Goal: Book appointment/travel/reservation

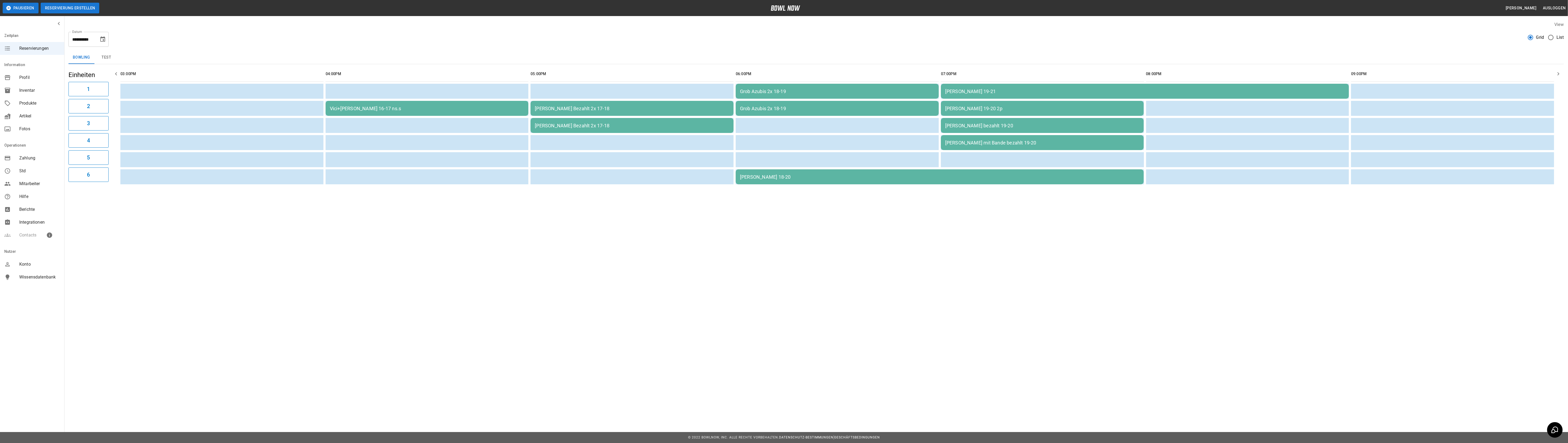
click at [82, 9] on button "Reservierung erstellen" at bounding box center [70, 8] width 59 height 11
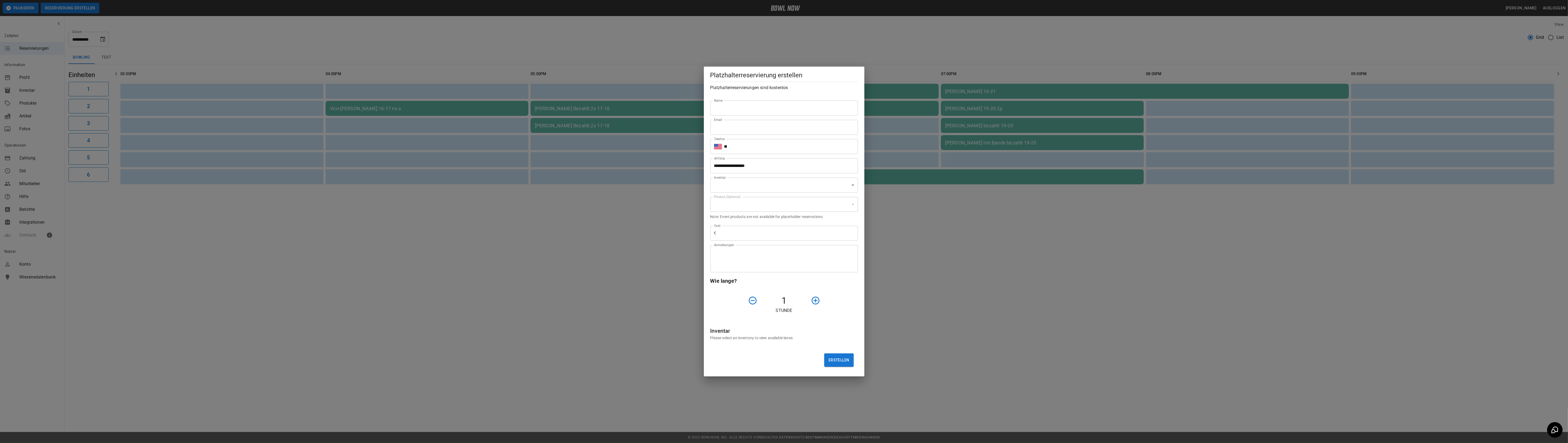
type input "**********"
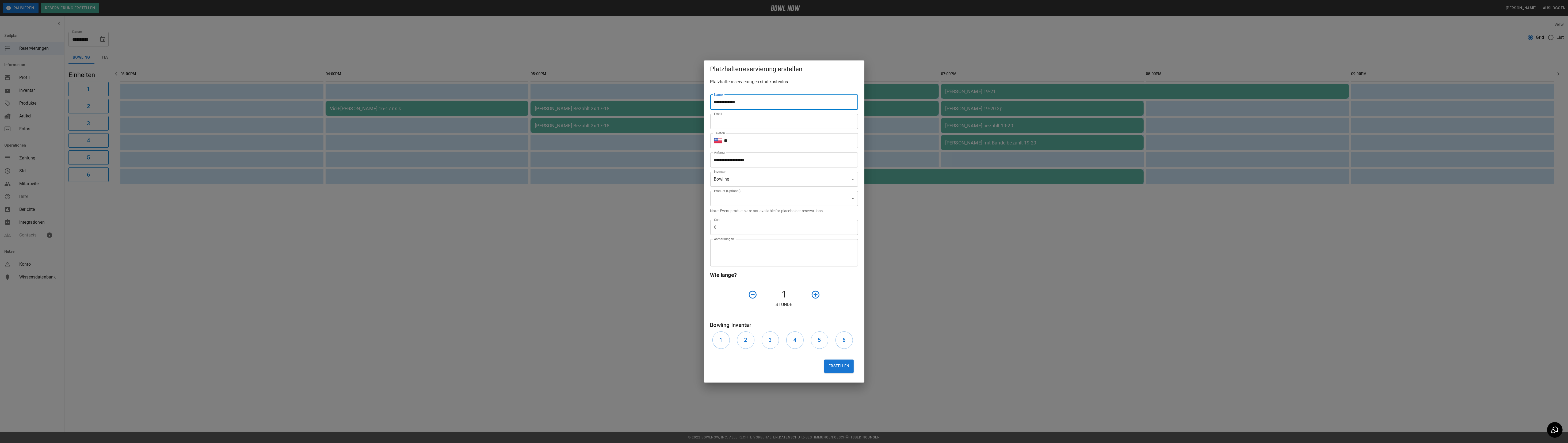
type input "**********"
click at [726, 159] on input "**********" at bounding box center [782, 160] width 144 height 15
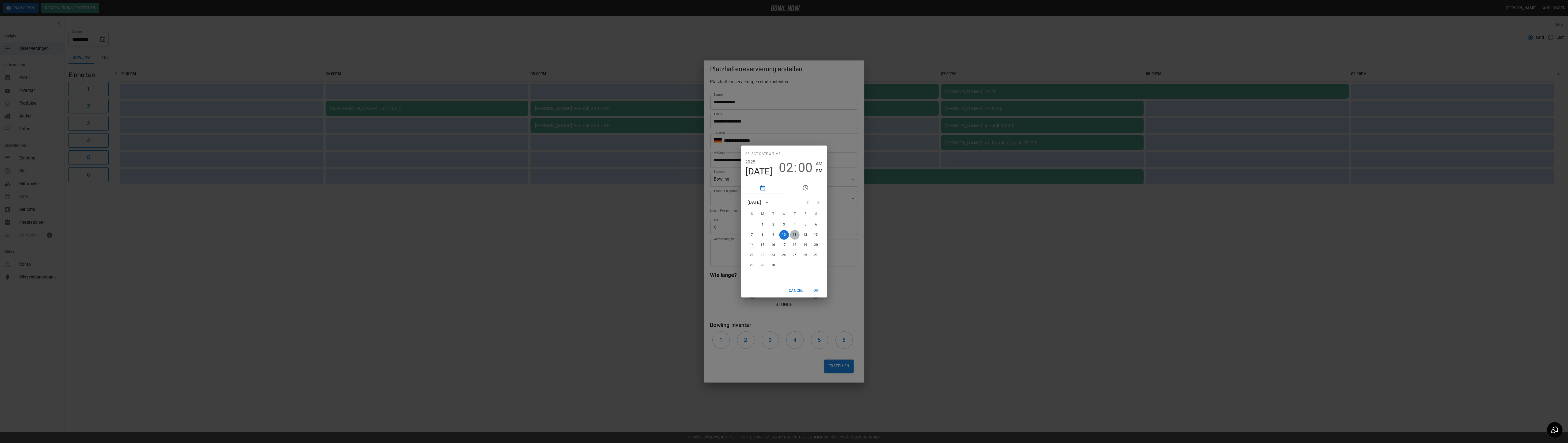
click at [796, 234] on button "11" at bounding box center [795, 235] width 10 height 10
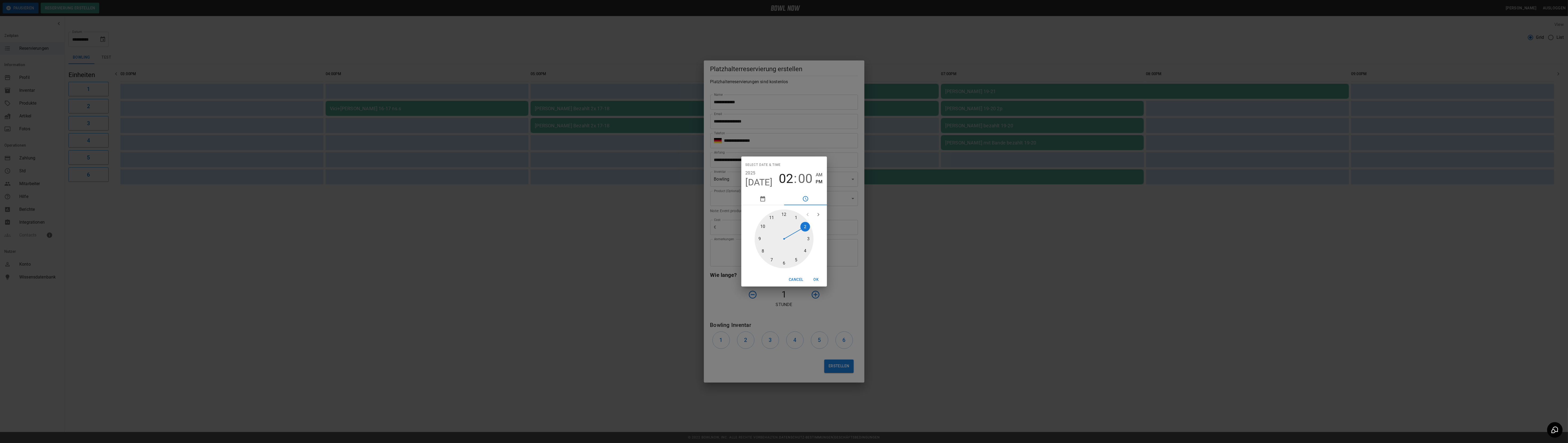
click at [785, 265] on div at bounding box center [784, 239] width 59 height 59
type input "**********"
click at [782, 215] on div at bounding box center [784, 239] width 59 height 59
click at [816, 279] on button "OK" at bounding box center [816, 279] width 17 height 10
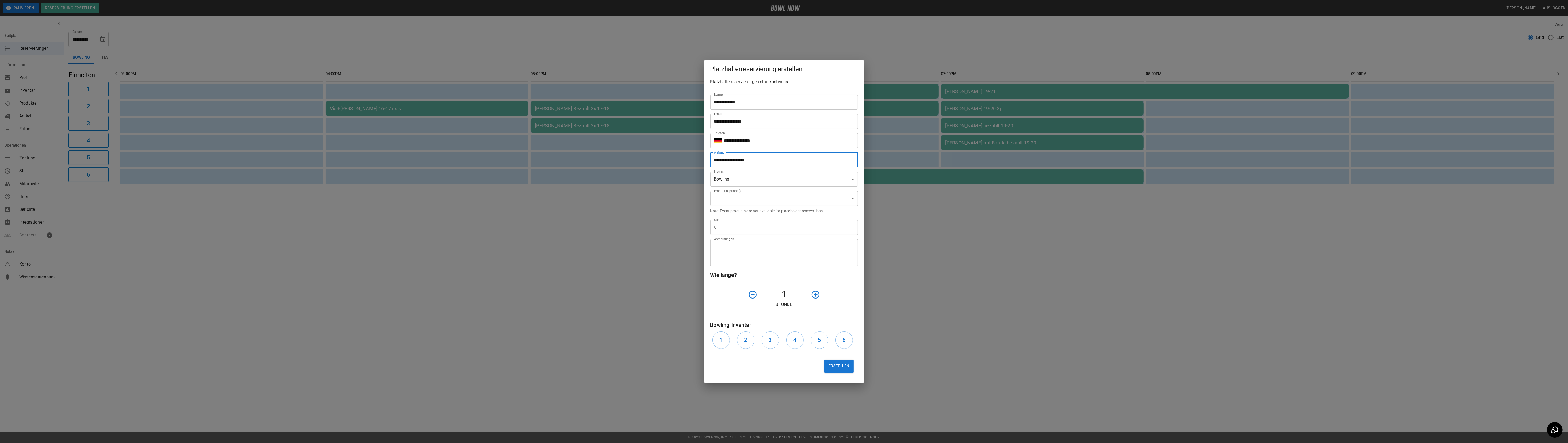
click at [818, 294] on icon "button" at bounding box center [815, 294] width 8 height 8
click at [819, 337] on h6 "5" at bounding box center [819, 340] width 3 height 9
click at [838, 365] on button "Erstellen" at bounding box center [839, 366] width 29 height 13
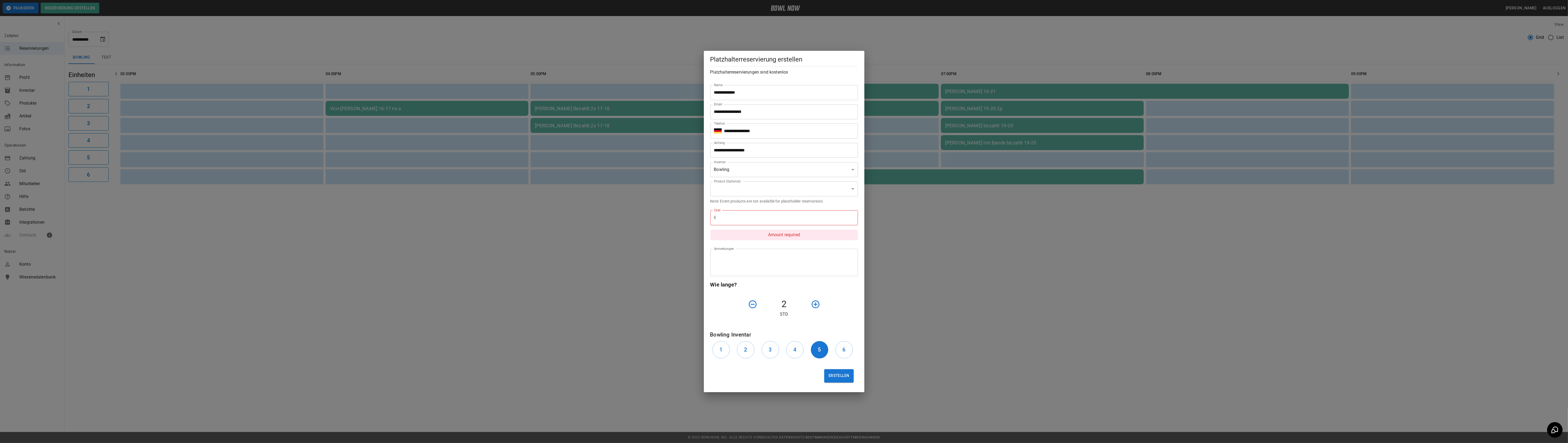
click at [728, 210] on input "text" at bounding box center [788, 217] width 139 height 15
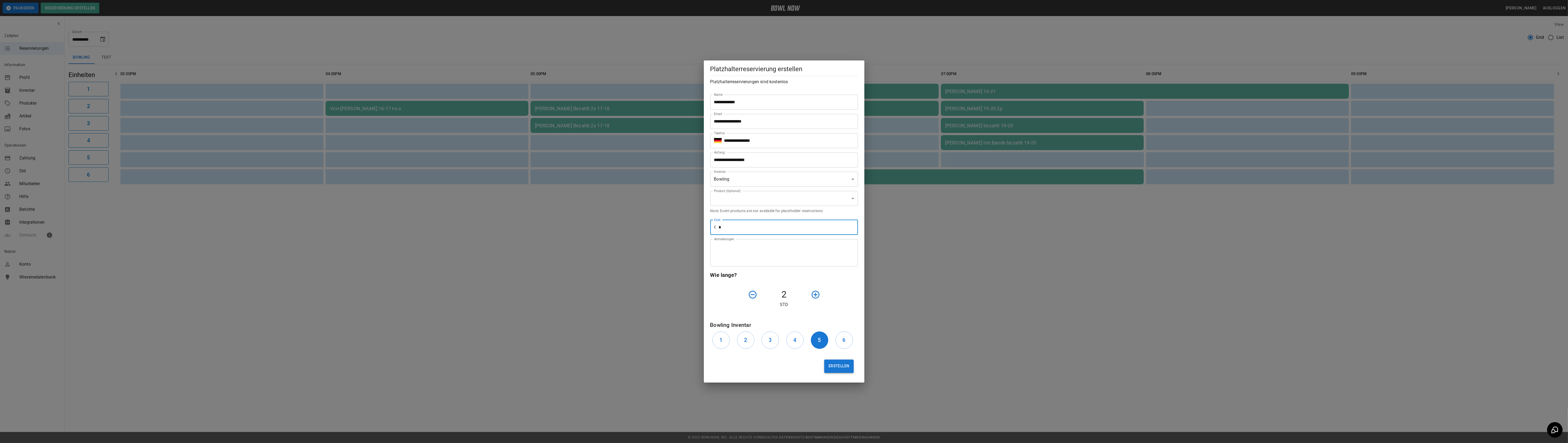
type input "*"
click at [834, 370] on button "Erstellen" at bounding box center [839, 366] width 29 height 13
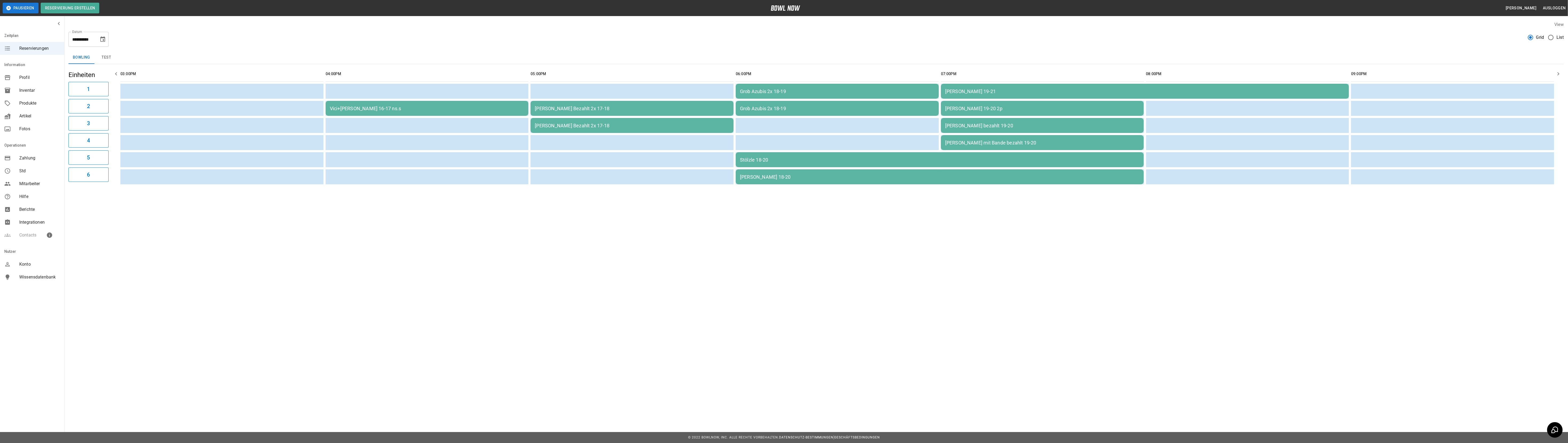
click at [780, 94] on div "Grob Azubis 2x 18-19" at bounding box center [838, 91] width 195 height 5
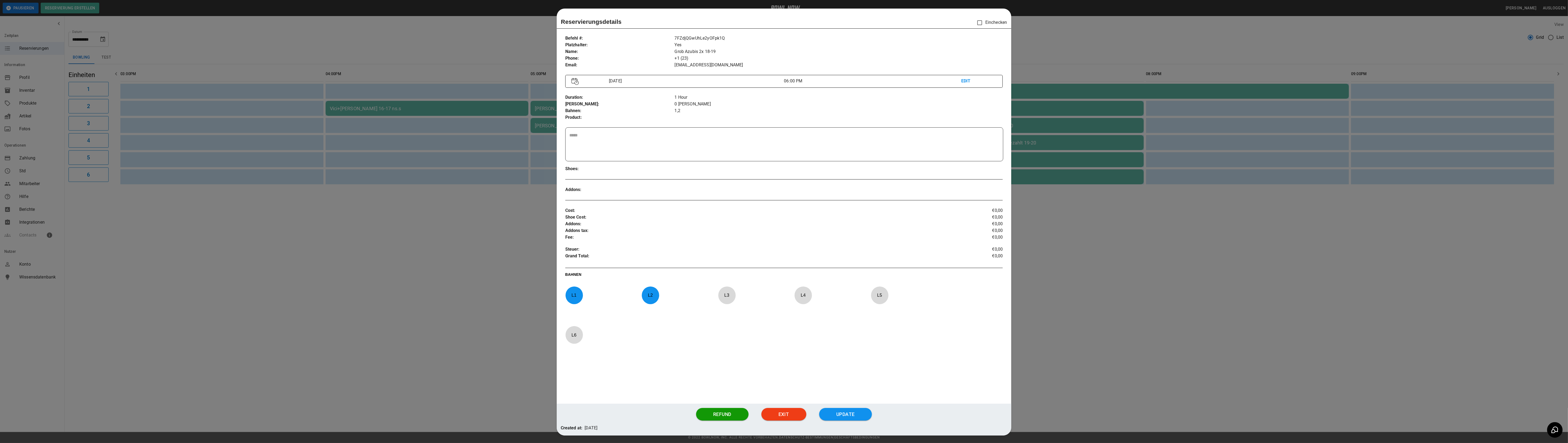
click at [575, 300] on p "L 1" at bounding box center [574, 295] width 18 height 13
click at [723, 298] on p "L 3" at bounding box center [727, 295] width 18 height 13
click at [841, 418] on button "Update" at bounding box center [845, 414] width 53 height 13
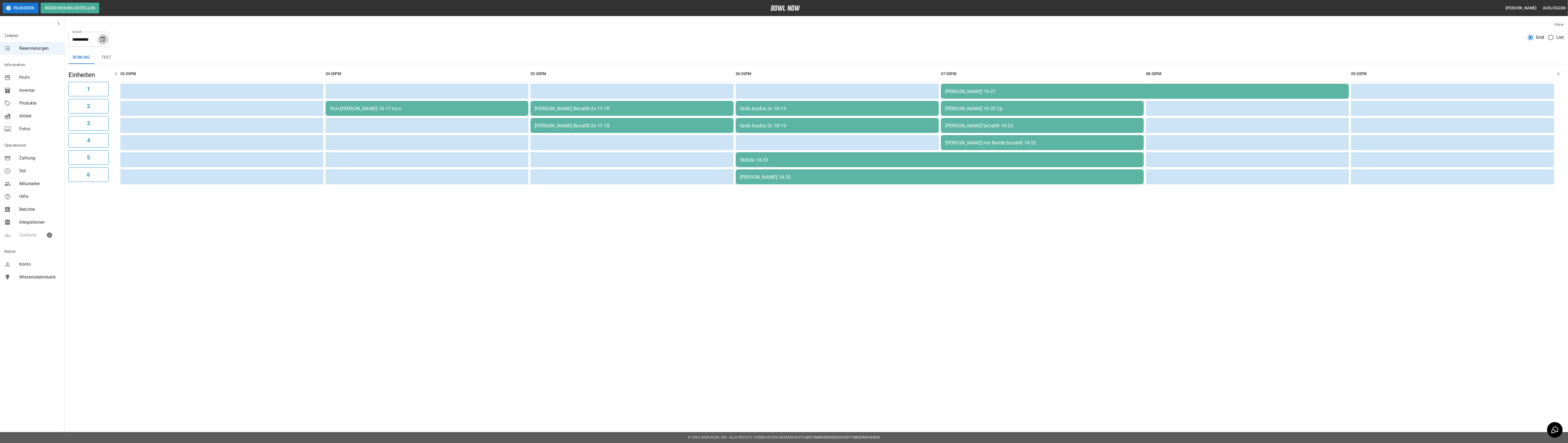
click at [102, 38] on icon "Choose date, selected date is 11. Sep. 2025" at bounding box center [103, 39] width 5 height 5
click at [70, 86] on button "10" at bounding box center [70, 88] width 10 height 10
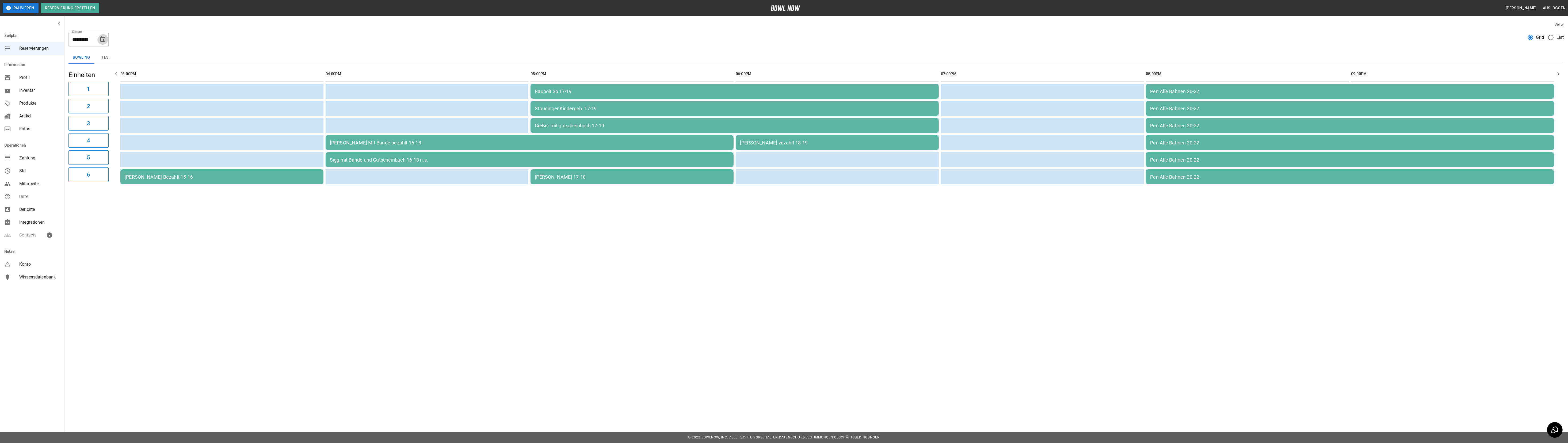
click at [107, 37] on button "Choose date, selected date is 10. Sep. 2025" at bounding box center [103, 40] width 11 height 11
click at [82, 86] on button "11" at bounding box center [81, 88] width 10 height 10
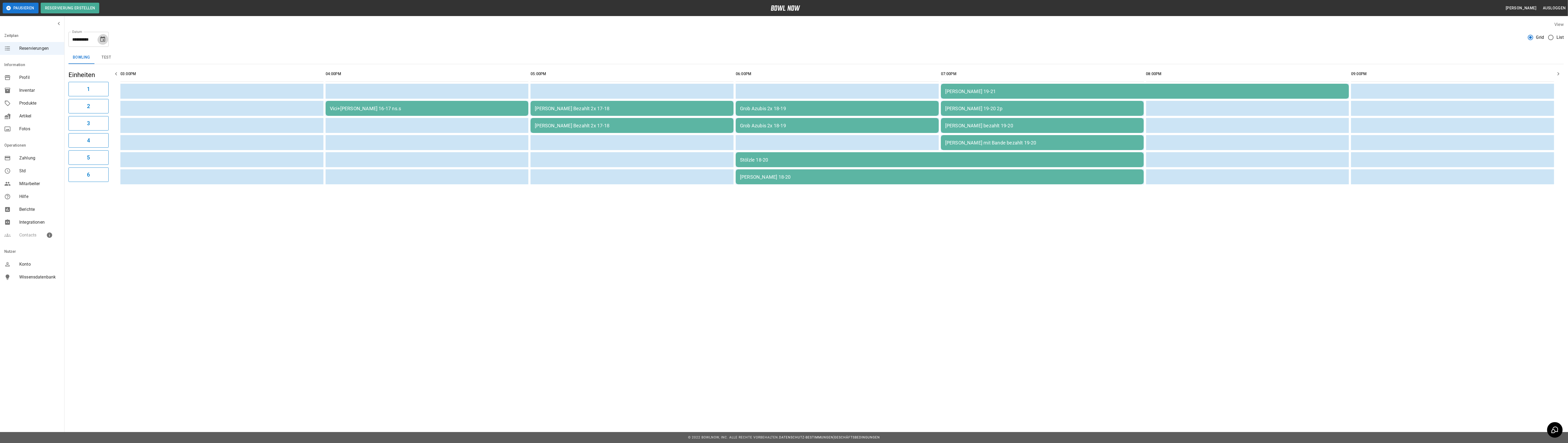
click at [102, 36] on icon "Choose date, selected date is 11. Sep. 2025" at bounding box center [102, 39] width 7 height 7
click at [69, 86] on button "10" at bounding box center [70, 88] width 10 height 10
type input "**********"
